Goal: Find contact information: Find contact information

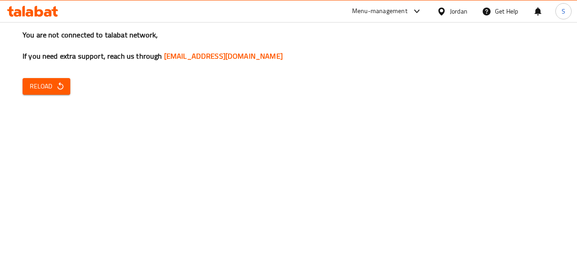
click at [44, 96] on div "You are not connected to talabat network, If you need extra support, reach us t…" at bounding box center [288, 132] width 577 height 264
click at [55, 88] on span "Reload" at bounding box center [46, 86] width 33 height 11
drag, startPoint x: 280, startPoint y: 60, endPoint x: 161, endPoint y: 60, distance: 119.5
click at [161, 60] on h3 "You are not connected to talabat network, If you need extra support, reach us t…" at bounding box center [289, 46] width 532 height 32
copy link "[EMAIL_ADDRESS][DOMAIN_NAME]"
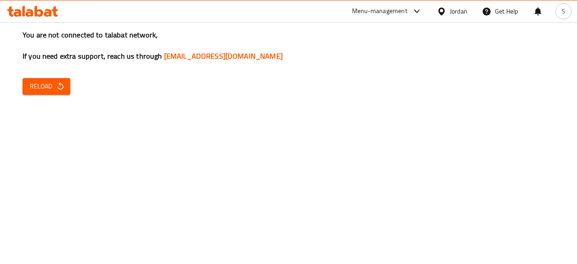
click at [385, 4] on div "Menu-management" at bounding box center [387, 11] width 85 height 22
click at [403, 11] on div "Menu-management" at bounding box center [379, 11] width 55 height 11
